Goal: Find contact information: Find contact information

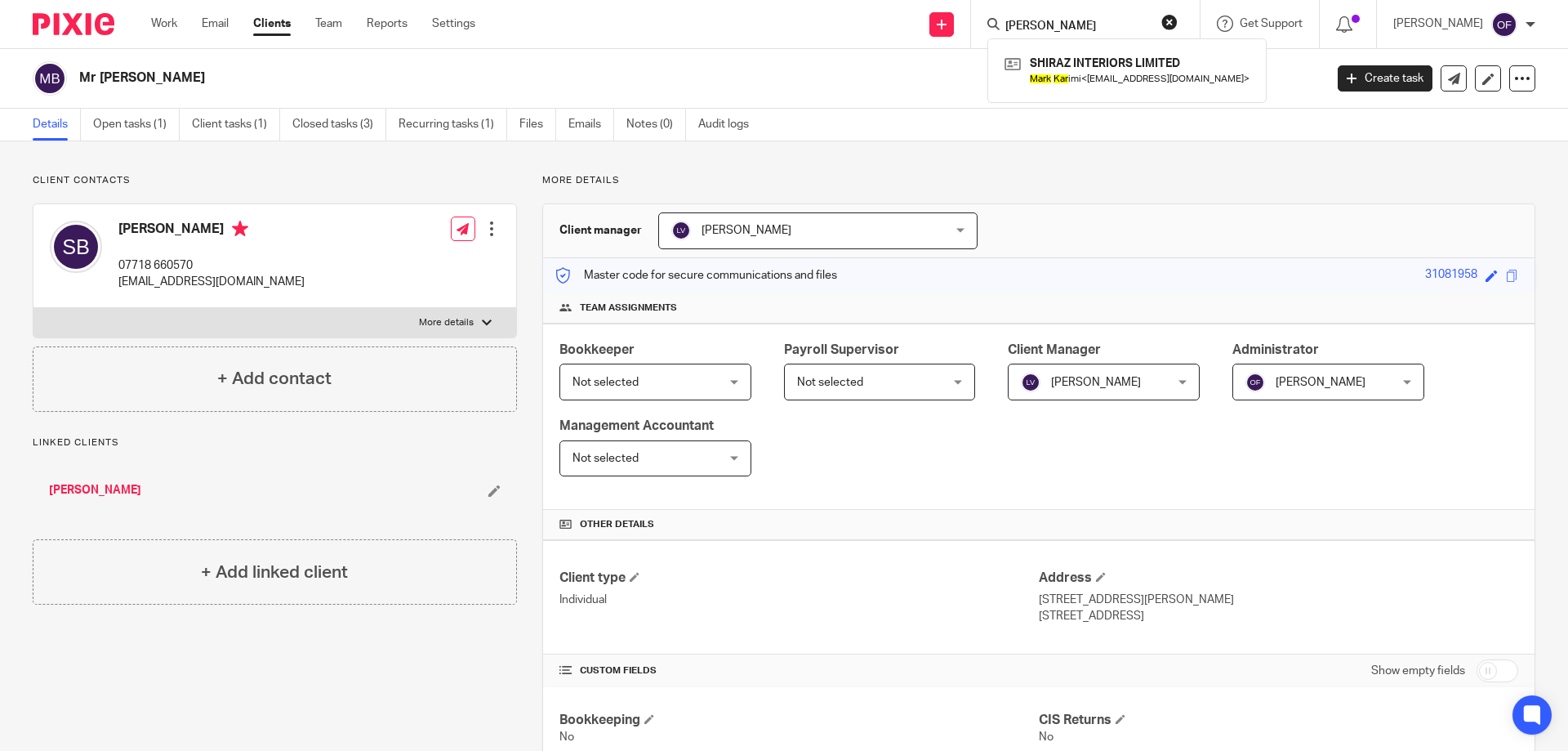
type input "[PERSON_NAME]"
click at [1080, 64] on link at bounding box center [1127, 70] width 253 height 38
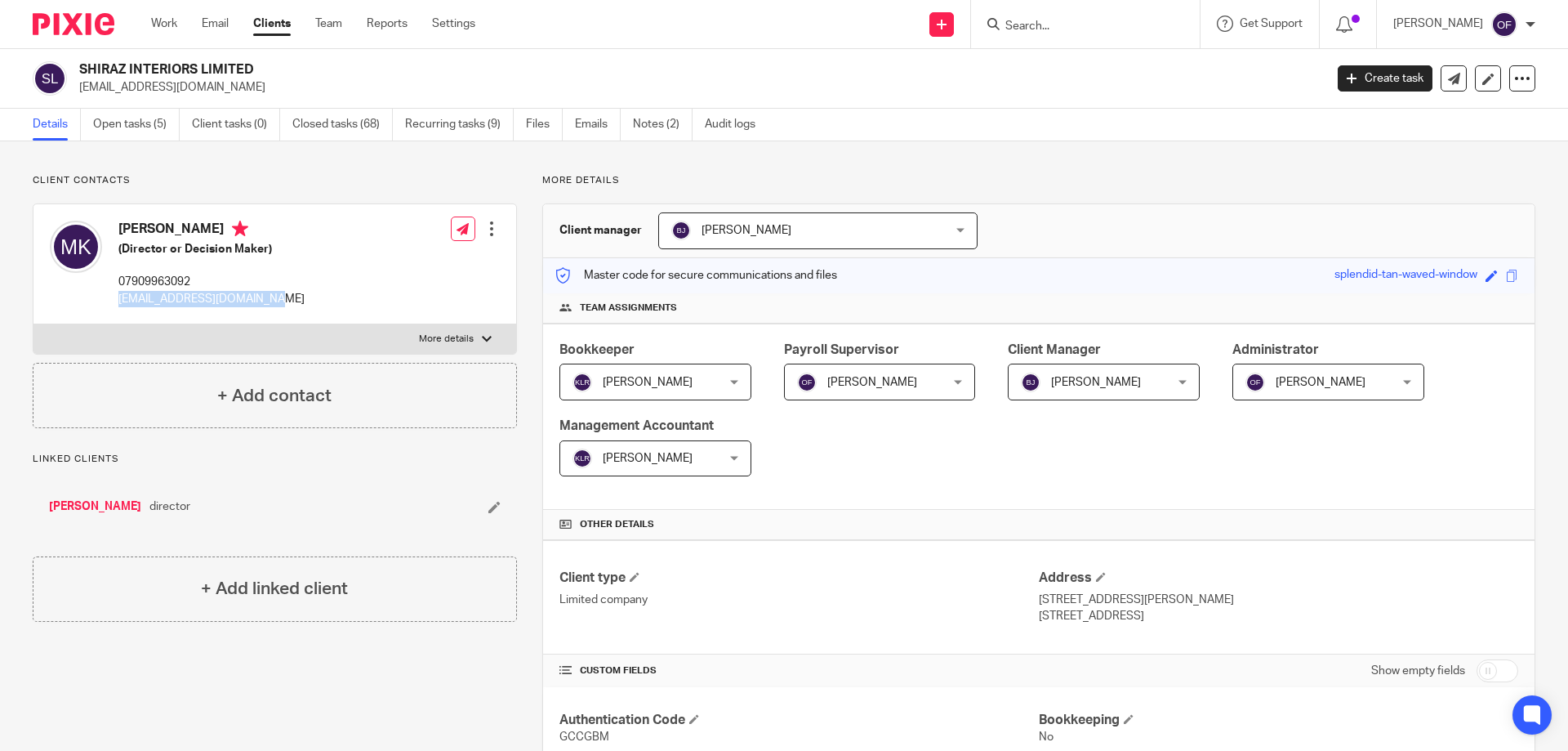
drag, startPoint x: 120, startPoint y: 299, endPoint x: 287, endPoint y: 302, distance: 167.0
click at [287, 302] on div "[PERSON_NAME] (Director or Decision Maker) 07909963092 [EMAIL_ADDRESS][DOMAIN_N…" at bounding box center [274, 264] width 483 height 120
copy p "[EMAIL_ADDRESS][DOMAIN_NAME]"
click at [1028, 30] on input "Search" at bounding box center [1077, 27] width 147 height 15
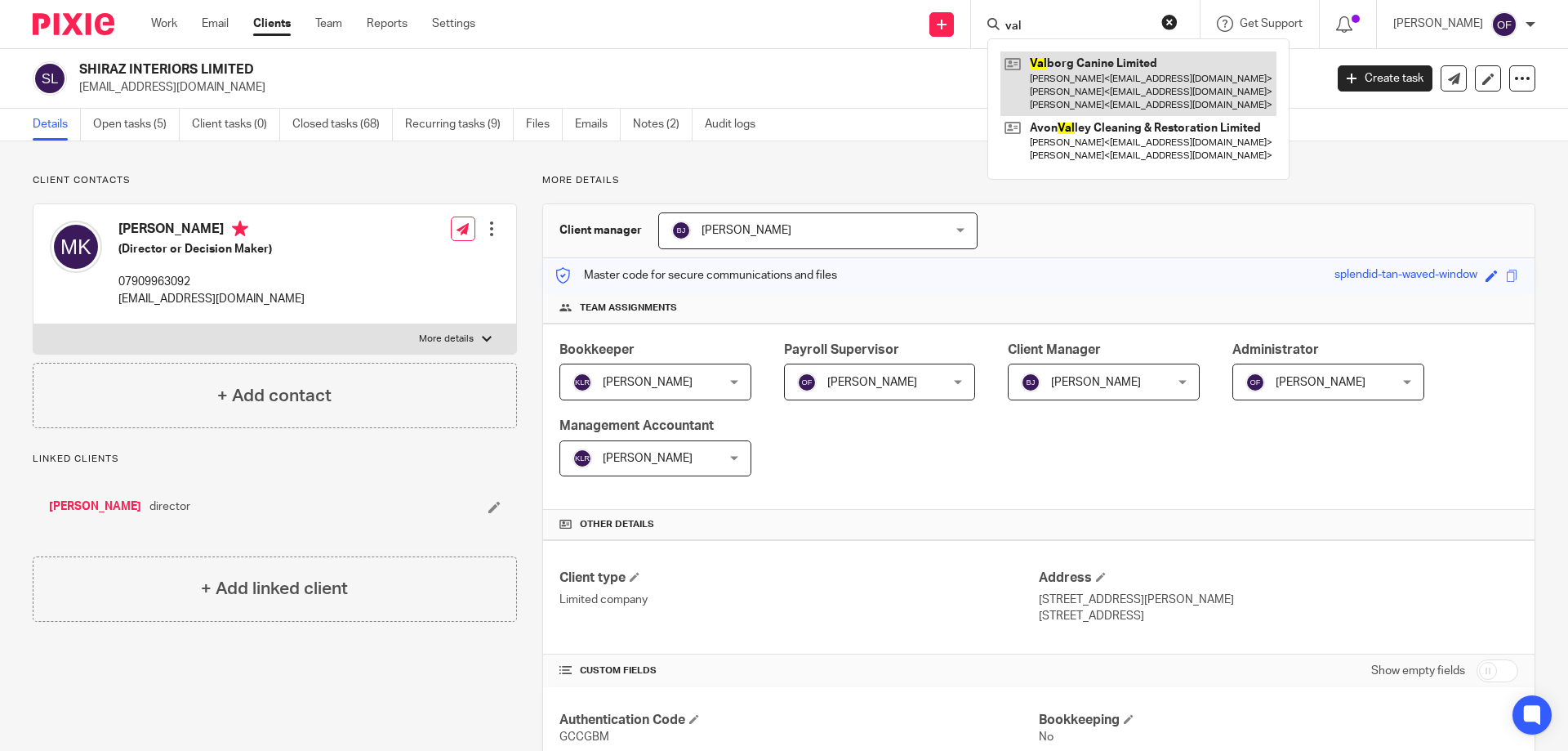
type input "val"
click at [1073, 73] on link at bounding box center [1139, 84] width 276 height 64
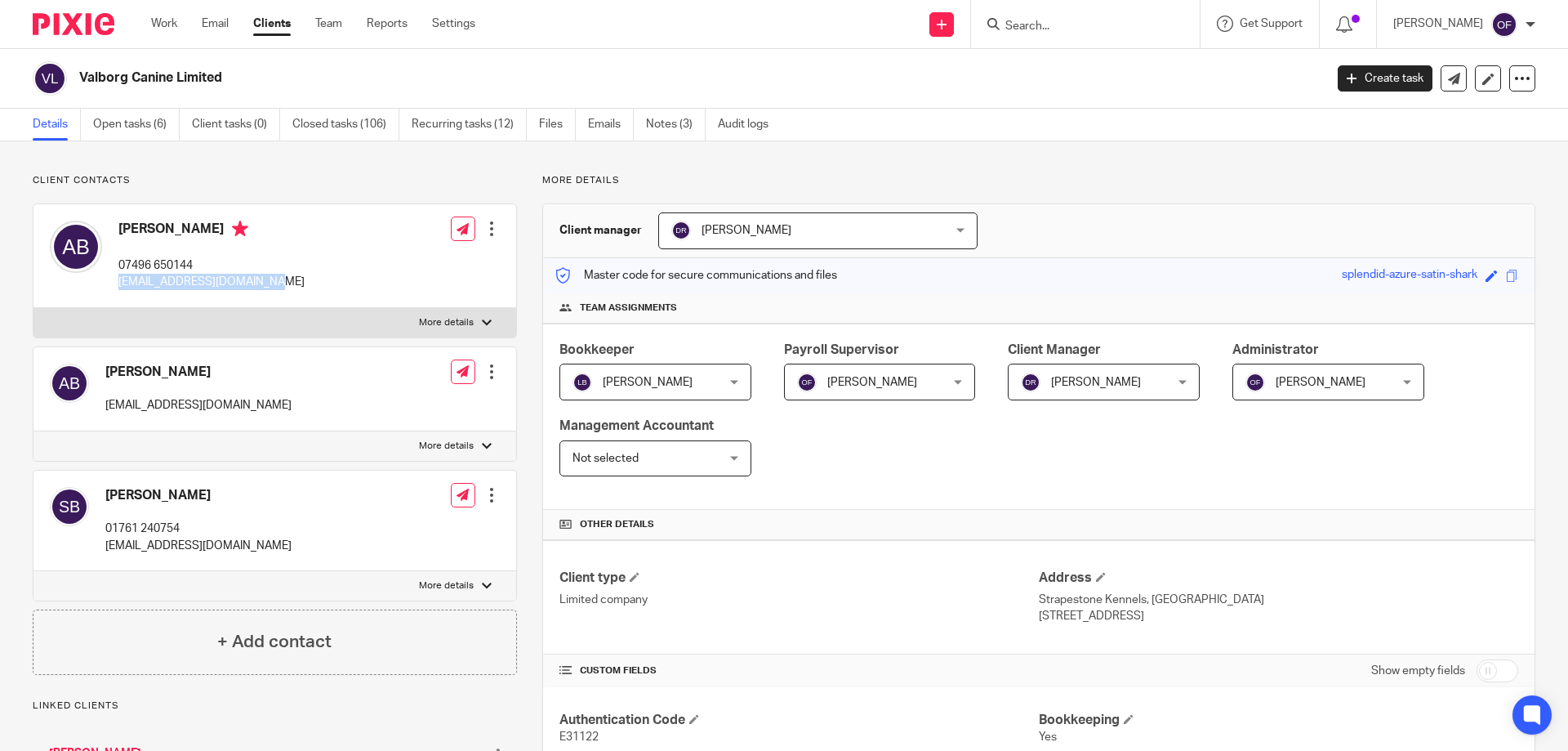
drag, startPoint x: 118, startPoint y: 287, endPoint x: 263, endPoint y: 276, distance: 145.4
click at [268, 277] on div "Alaster Bly 07496 650144 alaster@k9protector.co.uk Edit contact Create client f…" at bounding box center [274, 256] width 483 height 104
copy p "alaster@k9protector.co.uk"
drag, startPoint x: 164, startPoint y: 277, endPoint x: 173, endPoint y: 280, distance: 9.5
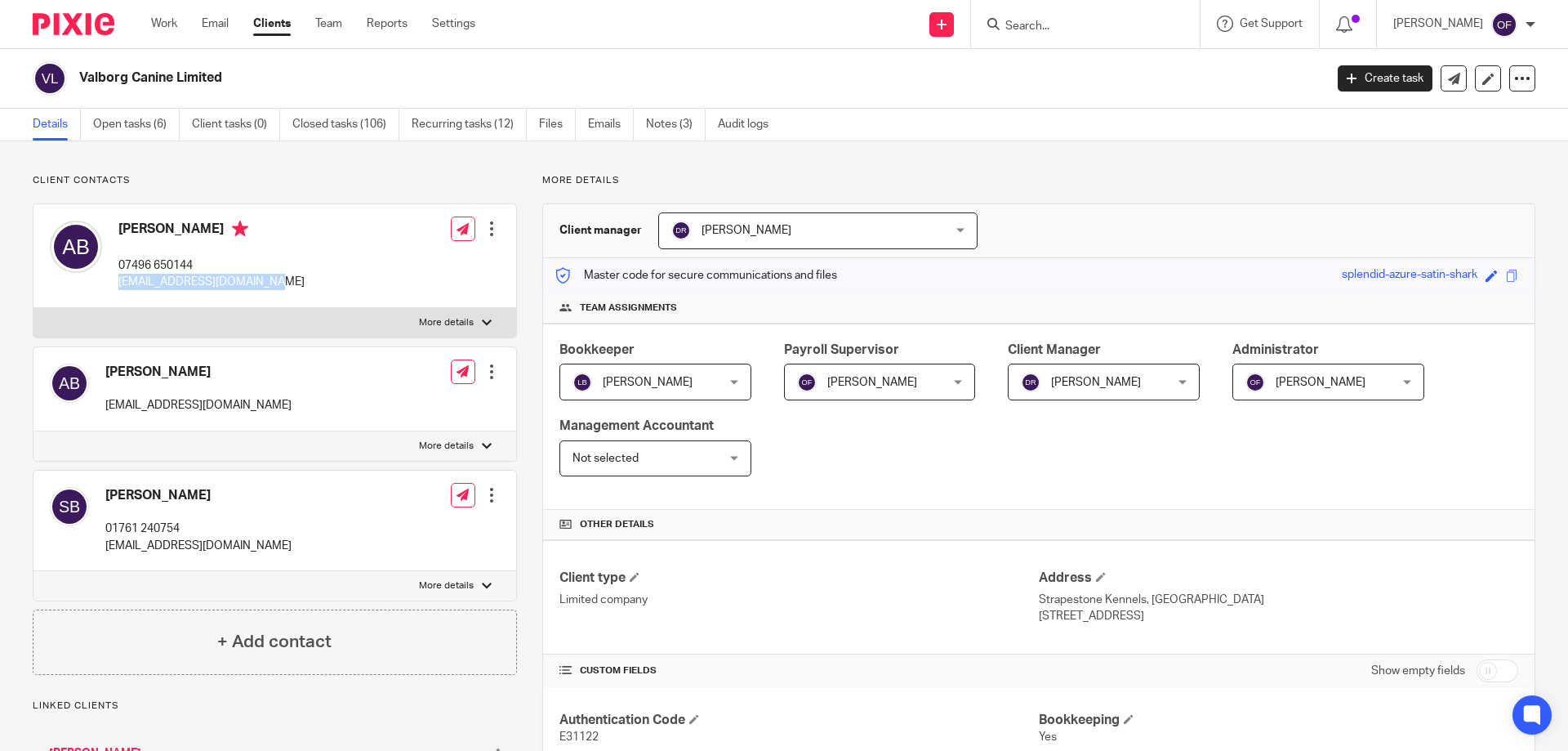
copy p "alaster@k9protector.co.uk"
